Goal: Information Seeking & Learning: Learn about a topic

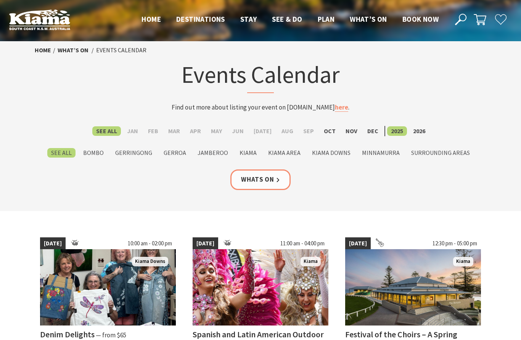
click at [328, 133] on label "Oct" at bounding box center [329, 131] width 19 height 10
click at [0, 0] on input "Oct" at bounding box center [0, 0] width 0 height 0
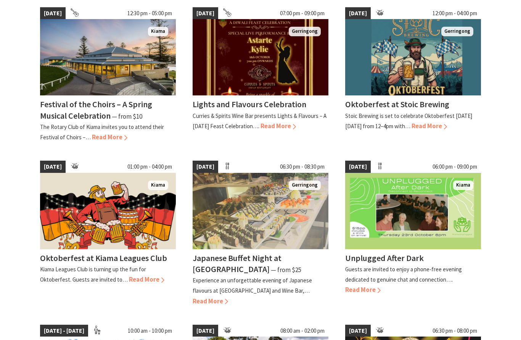
scroll to position [383, 0]
click at [500, 262] on section "02 Oct 25 - 10 Oct 25 10:00 am - 03:45 pm Bombo DIY Chocolate Rocky Road Worksh…" at bounding box center [260, 173] width 521 height 691
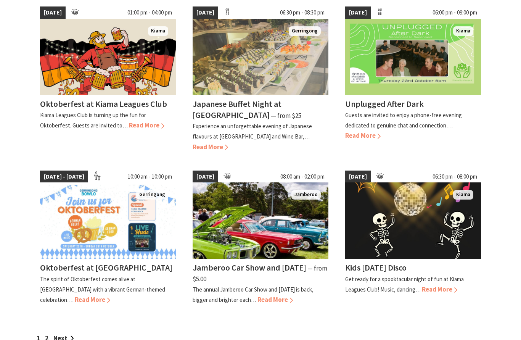
scroll to position [537, 0]
click at [69, 334] on link "Next" at bounding box center [63, 338] width 21 height 8
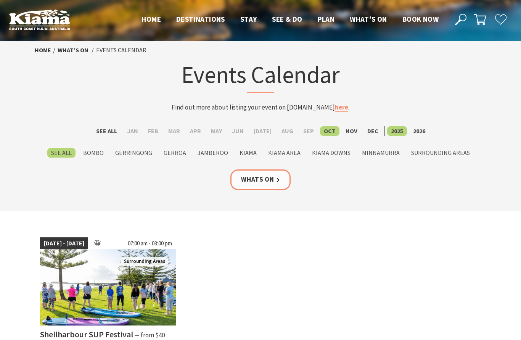
click at [479, 254] on div "31 Oct 25 - 02 Nov 25 07:00 am - 03:00 pm Surrounding Areas Shellharbour SUP Fe…" at bounding box center [261, 303] width 458 height 142
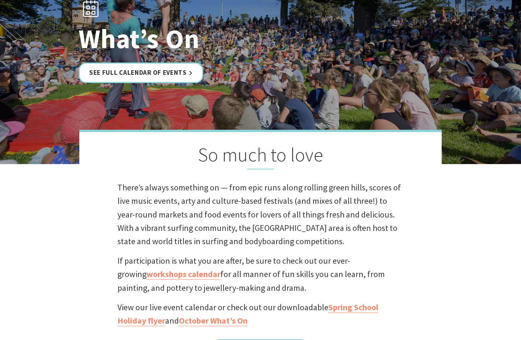
scroll to position [35, 0]
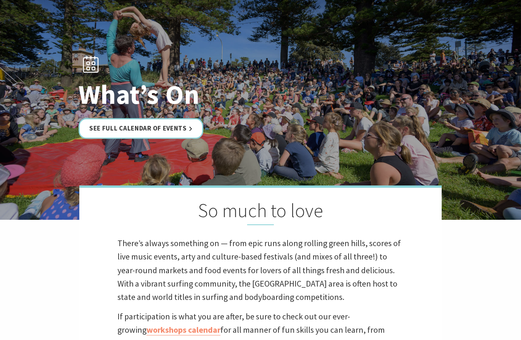
click at [174, 139] on link "See Full Calendar of Events" at bounding box center [141, 129] width 125 height 20
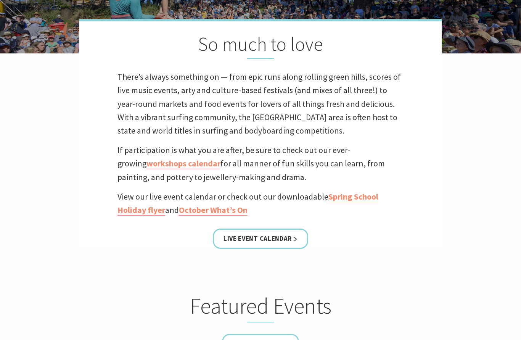
scroll to position [0, 0]
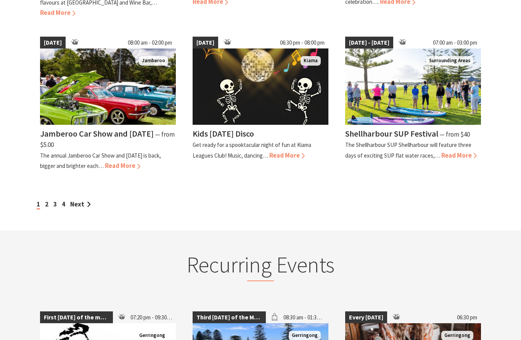
scroll to position [662, 0]
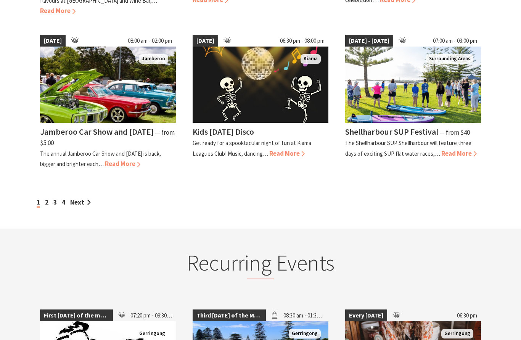
click at [48, 198] on link "2" at bounding box center [46, 202] width 3 height 8
